Goal: Information Seeking & Learning: Learn about a topic

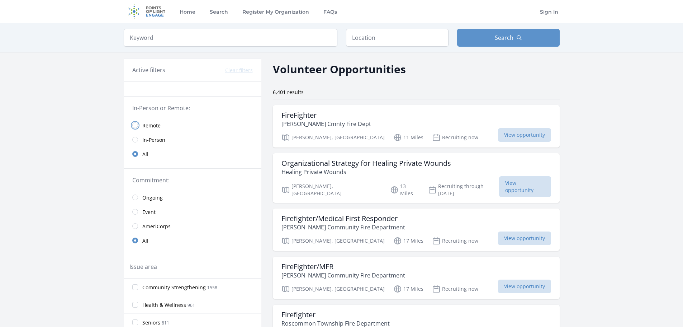
click at [135, 123] on input "radio" at bounding box center [135, 125] width 6 height 6
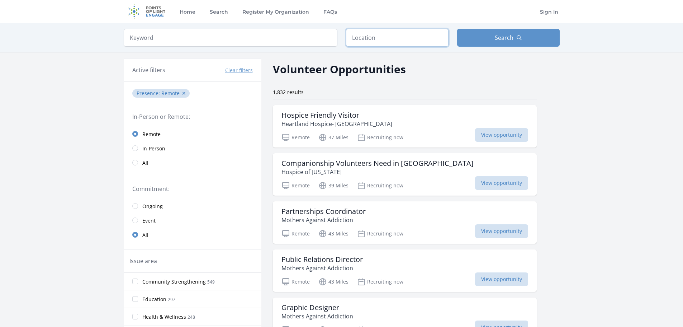
click at [353, 35] on input "text" at bounding box center [397, 38] width 103 height 18
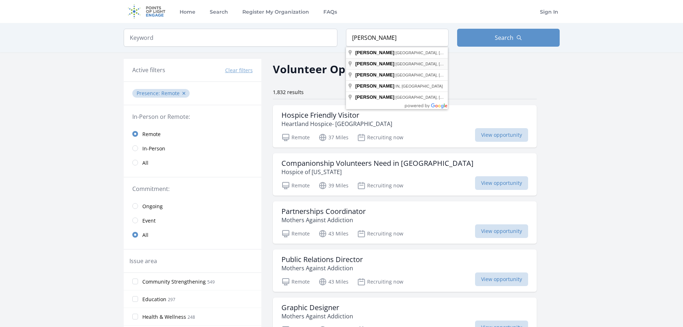
type input "[GEOGRAPHIC_DATA], [GEOGRAPHIC_DATA], [GEOGRAPHIC_DATA]"
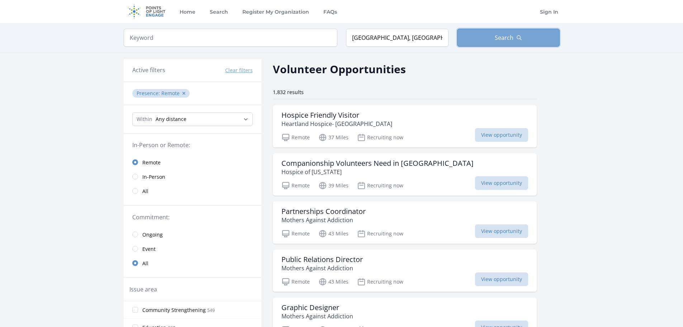
click at [498, 37] on span "Search" at bounding box center [504, 37] width 19 height 9
